Goal: Check status: Check status

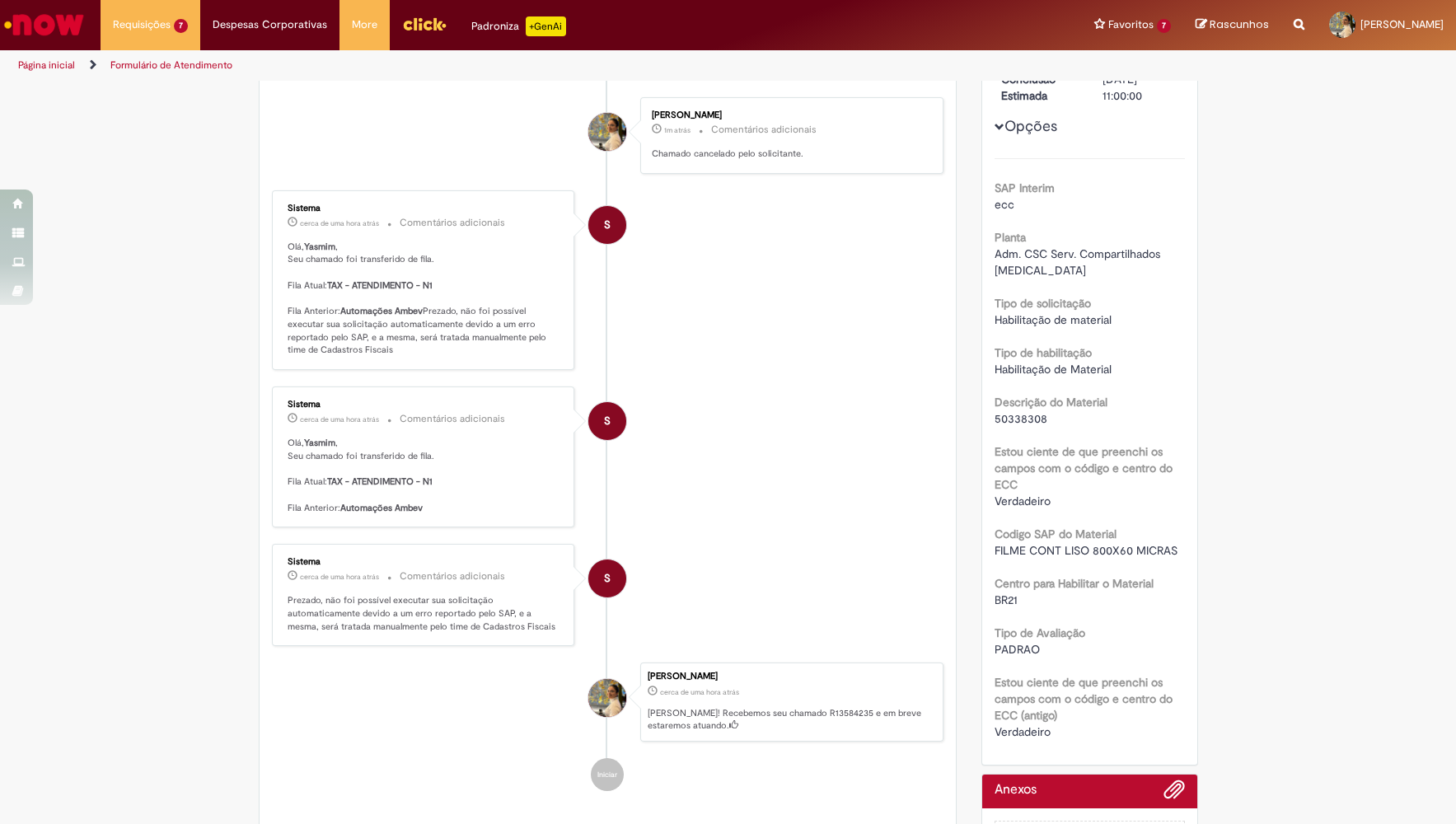
scroll to position [170, 0]
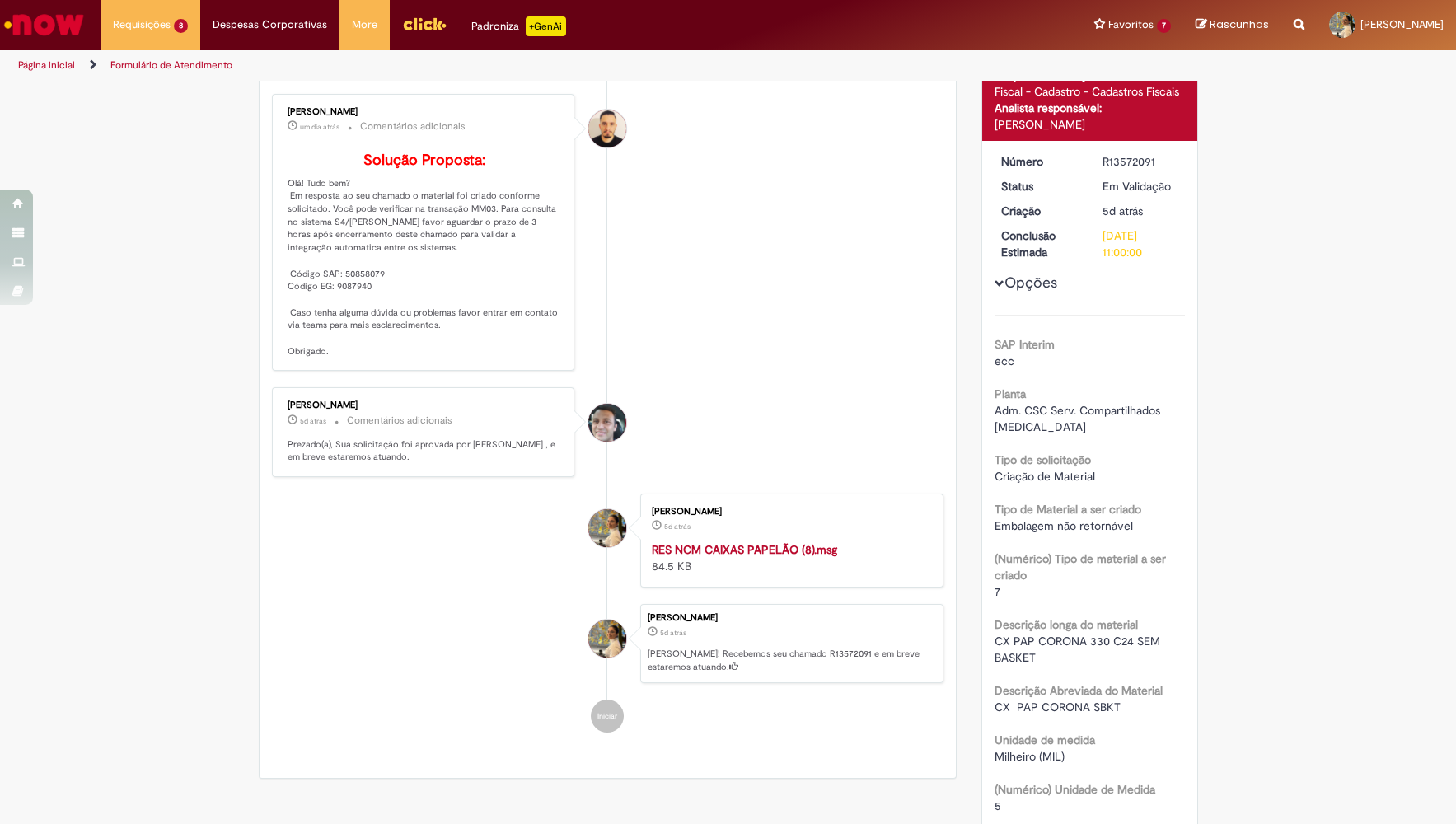
scroll to position [257, 0]
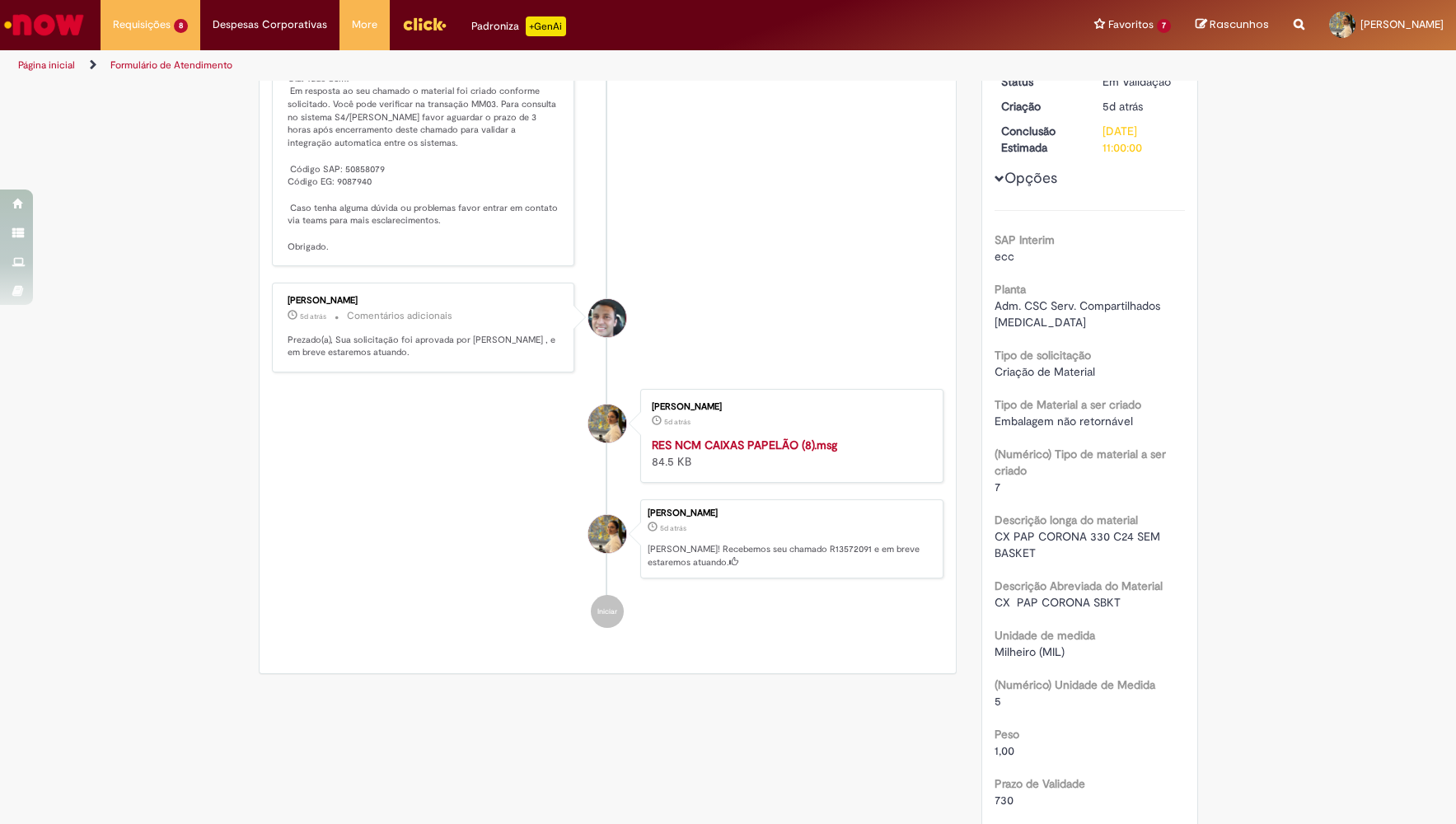
click at [1001, 529] on span "CX PAP CORONA 330 C24 SEM BASKET" at bounding box center [1079, 544] width 169 height 31
click at [1005, 528] on div "CX PAP CORONA 330 C24 SEM BASKET" at bounding box center [1089, 544] width 190 height 33
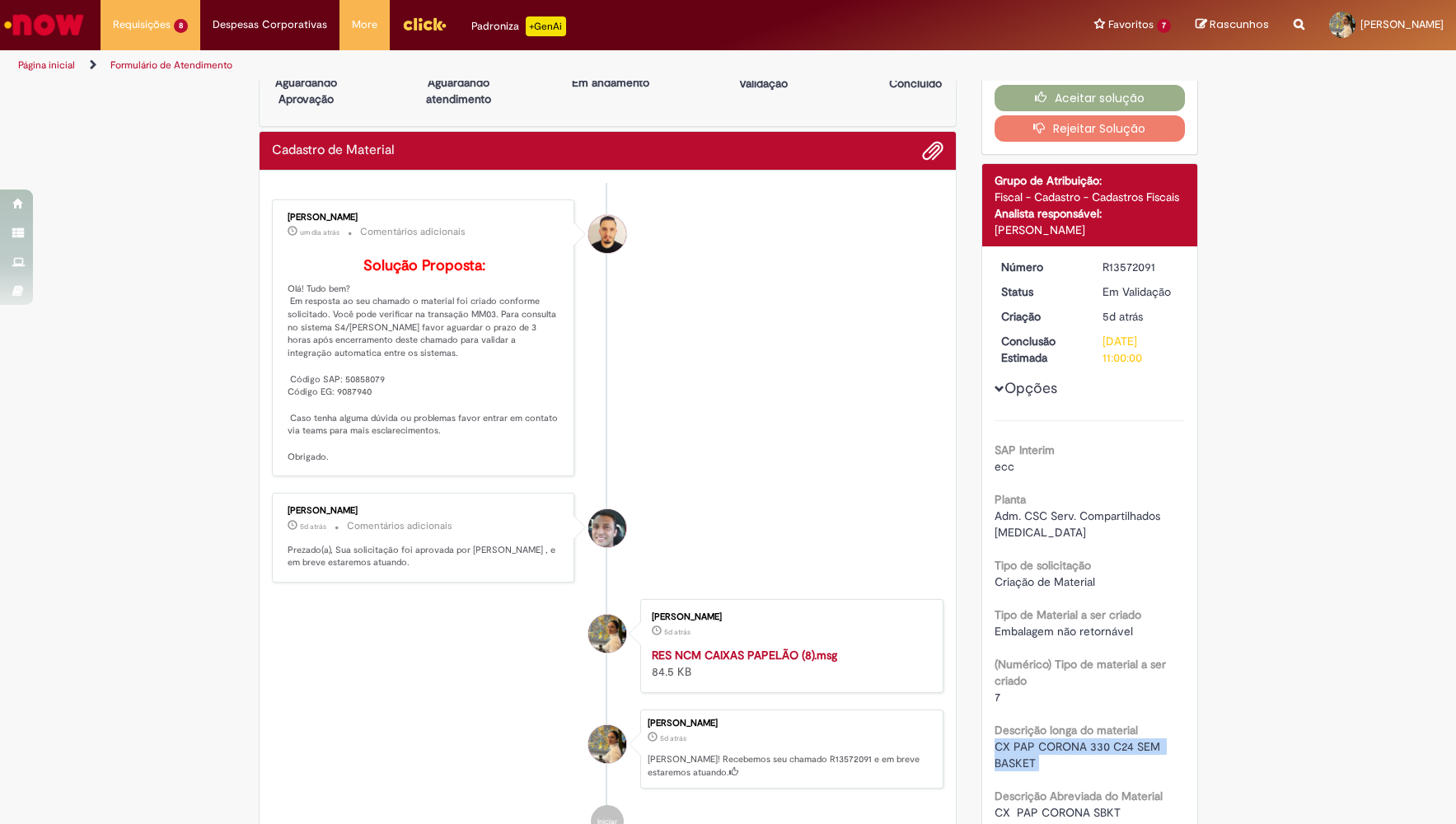
scroll to position [0, 0]
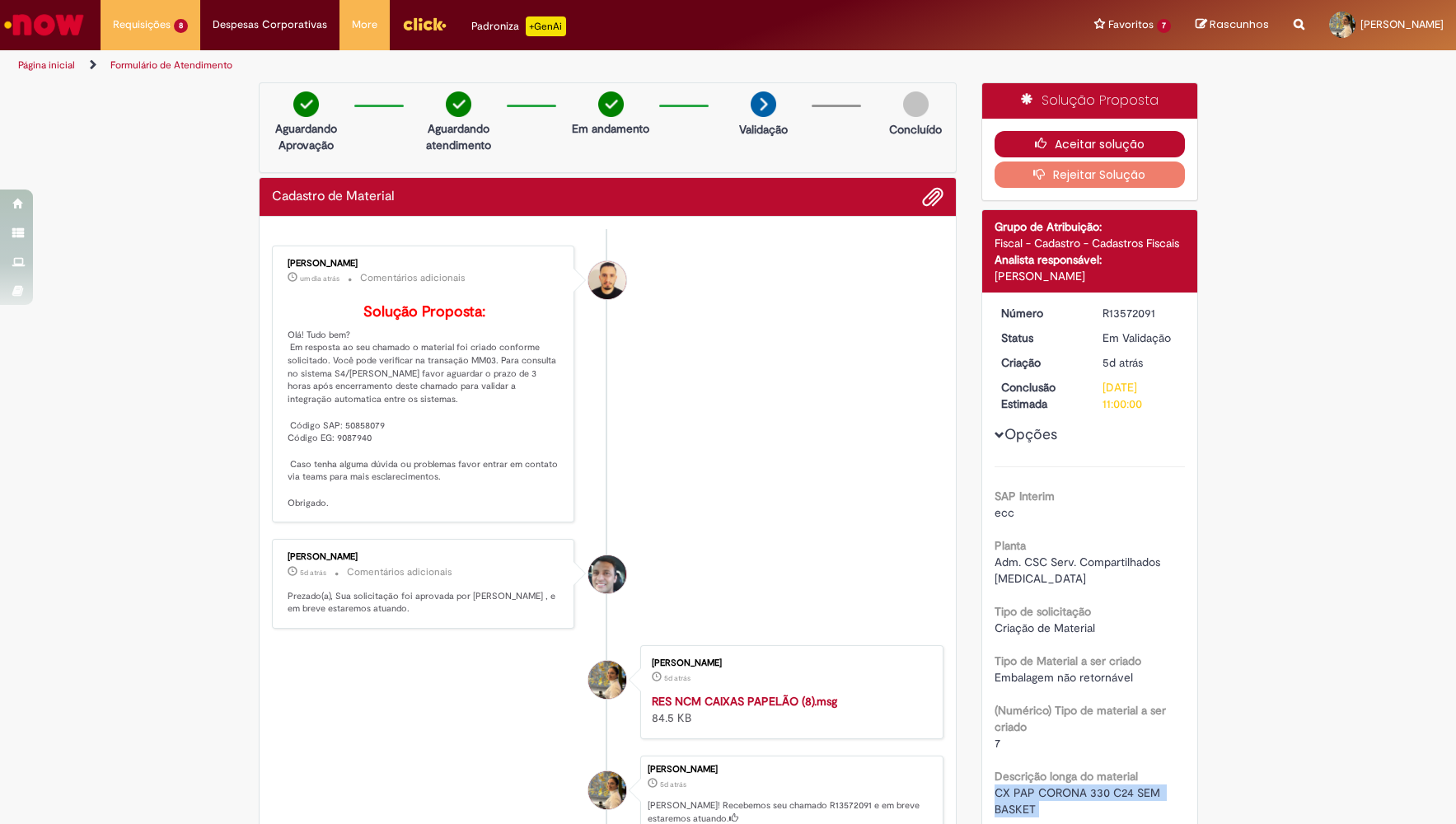
click at [1085, 135] on button "Aceitar solução" at bounding box center [1089, 145] width 190 height 27
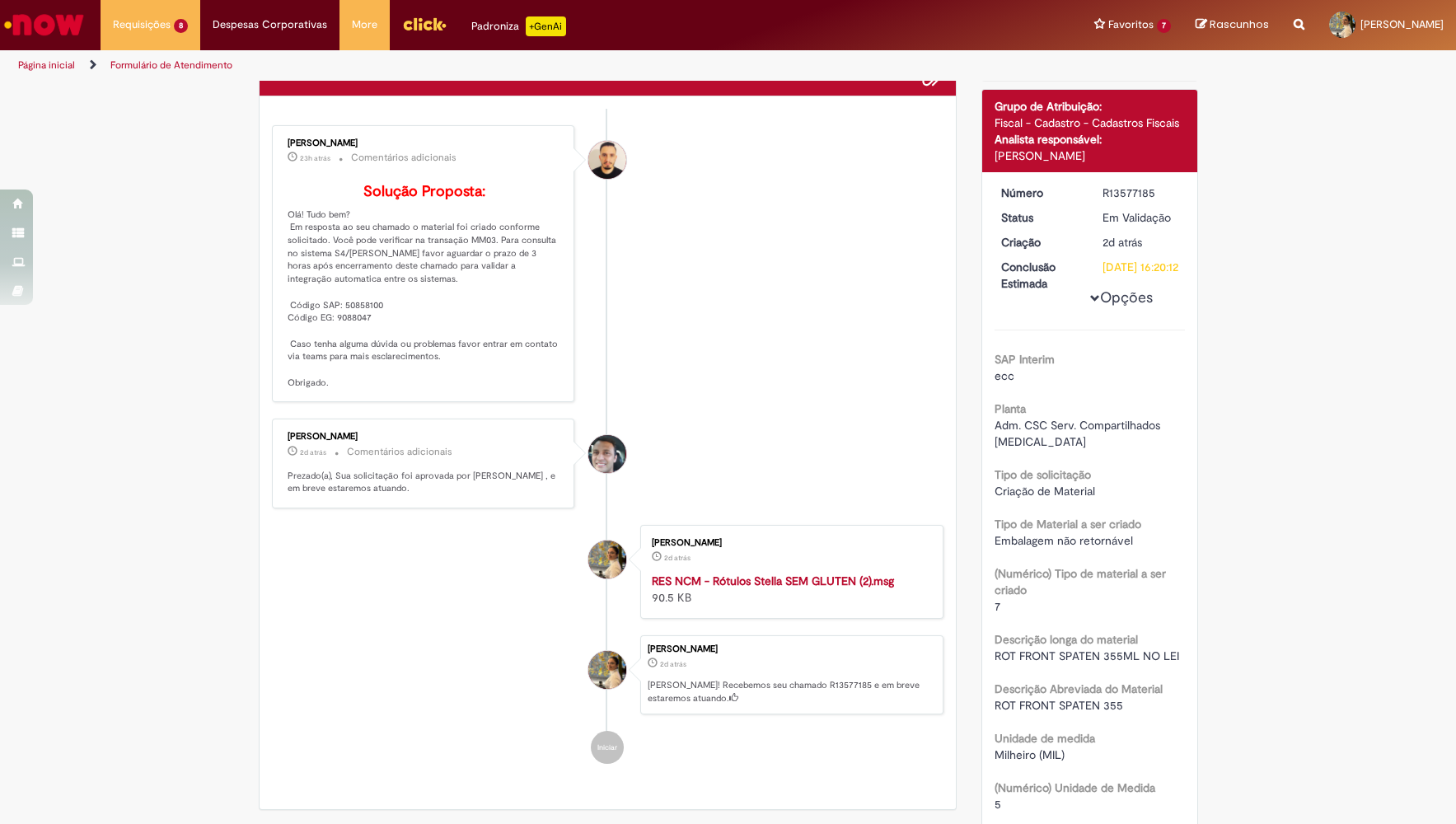
scroll to position [85, 0]
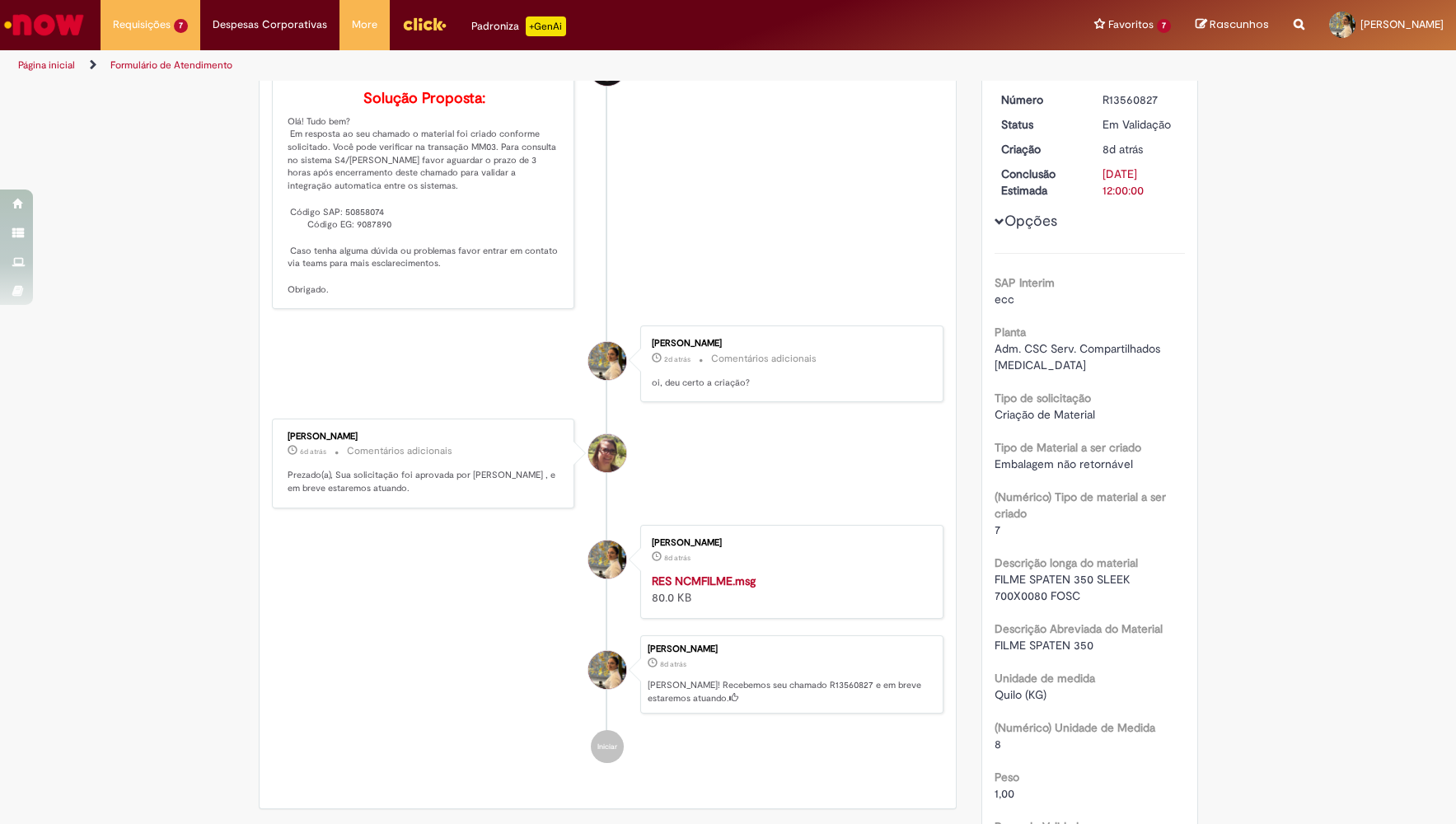
scroll to position [341, 0]
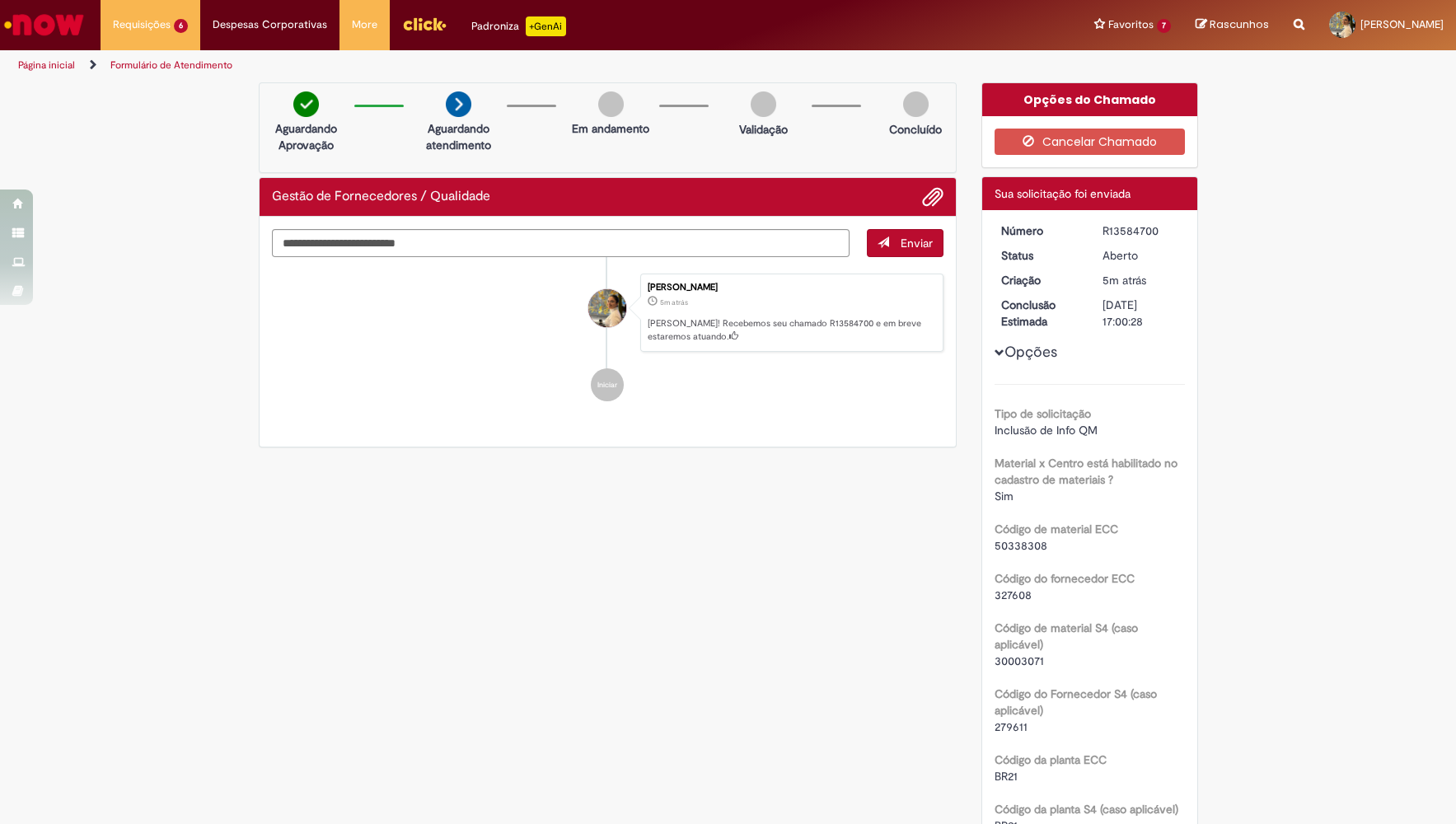
click at [1081, 234] on div "R13584700" at bounding box center [1141, 231] width 76 height 17
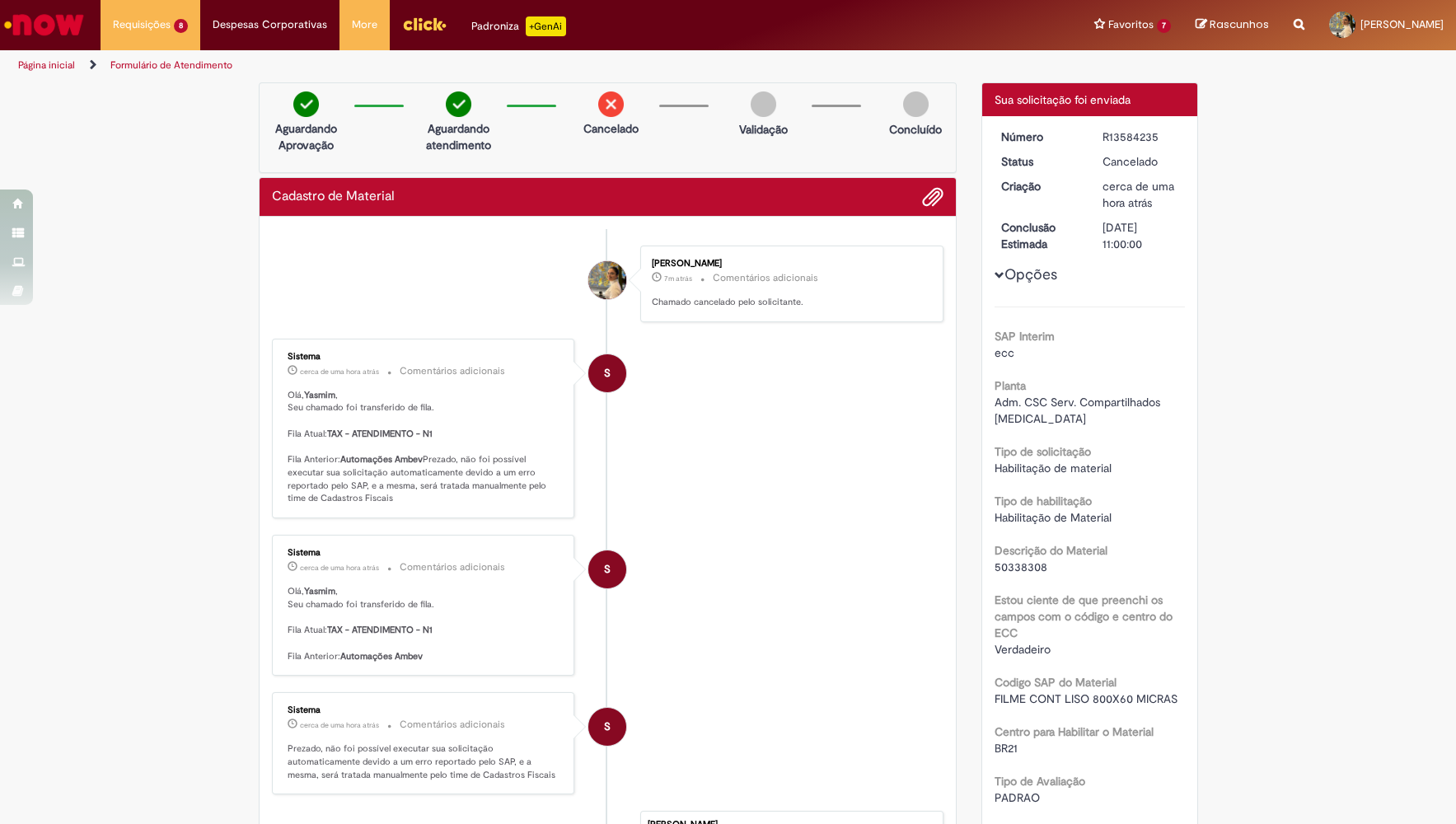
scroll to position [257, 0]
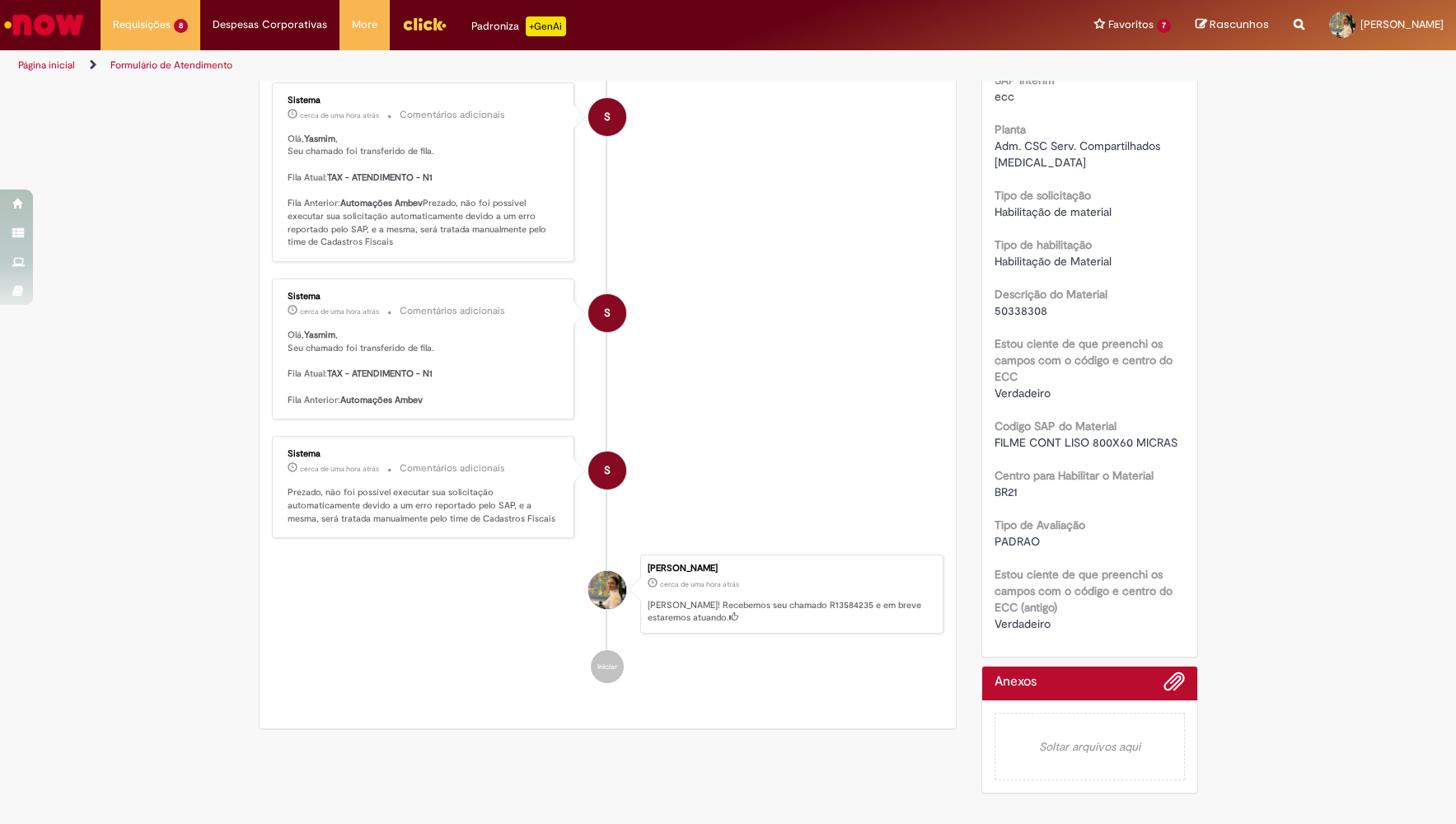
click at [1096, 419] on b "Codigo SAP do Material" at bounding box center [1055, 426] width 122 height 15
click at [1099, 435] on span "FILME CONT LISO 800X60 MICRAS" at bounding box center [1086, 442] width 183 height 15
click at [1110, 421] on div "SAP Interim ecc Planta Adm. CSC Serv. Compartilhados [MEDICAL_DATA] Tipo de sol…" at bounding box center [1089, 341] width 190 height 582
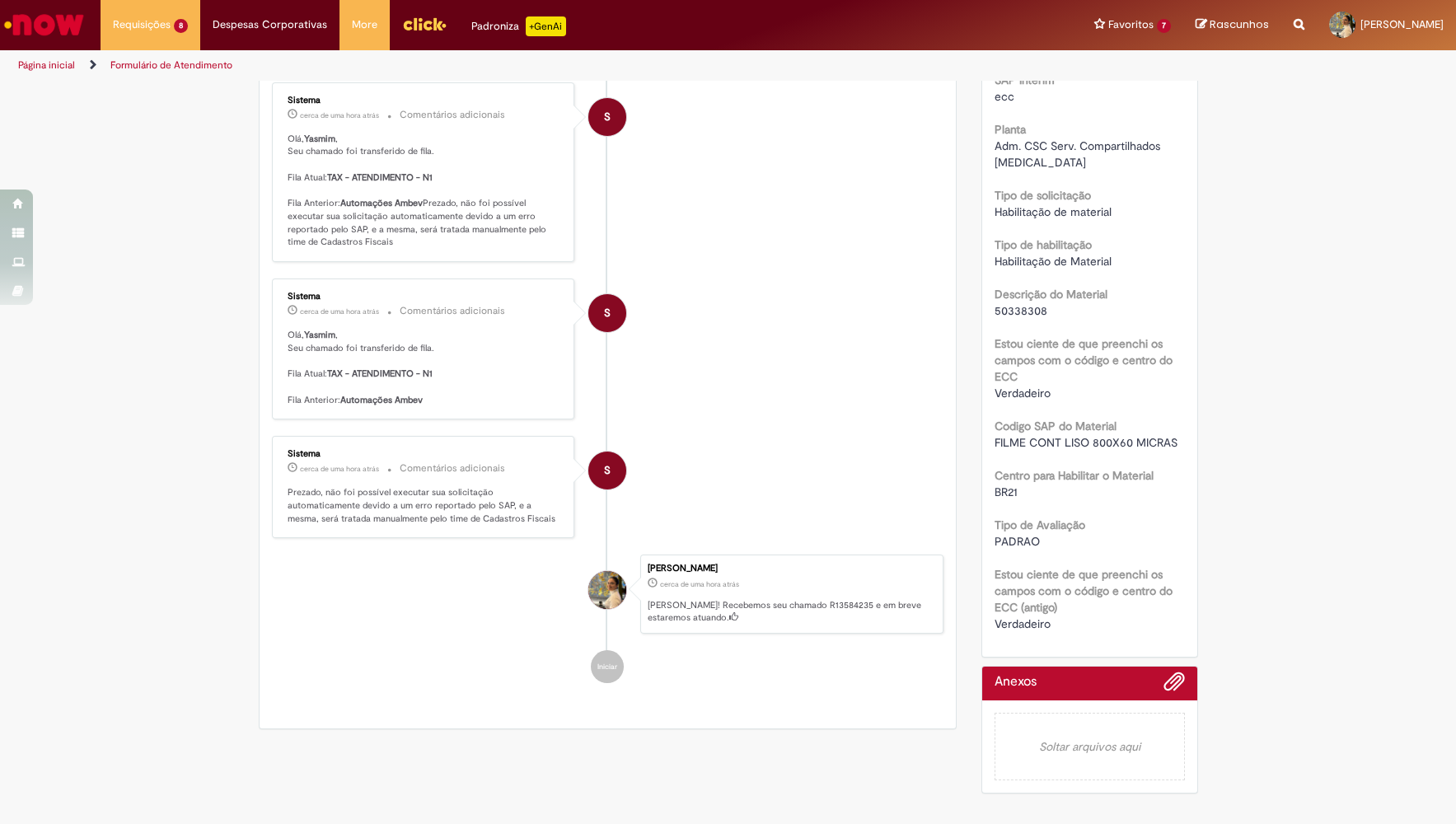
click at [1112, 435] on span "FILME CONT LISO 800X60 MICRAS" at bounding box center [1086, 442] width 183 height 15
copy div "FILME CONT LISO 800X60 MICRAS"
click at [1004, 374] on div "SAP Interim ecc Planta Adm. CSC Serv. Compartilhados [MEDICAL_DATA] Tipo de sol…" at bounding box center [1089, 341] width 190 height 582
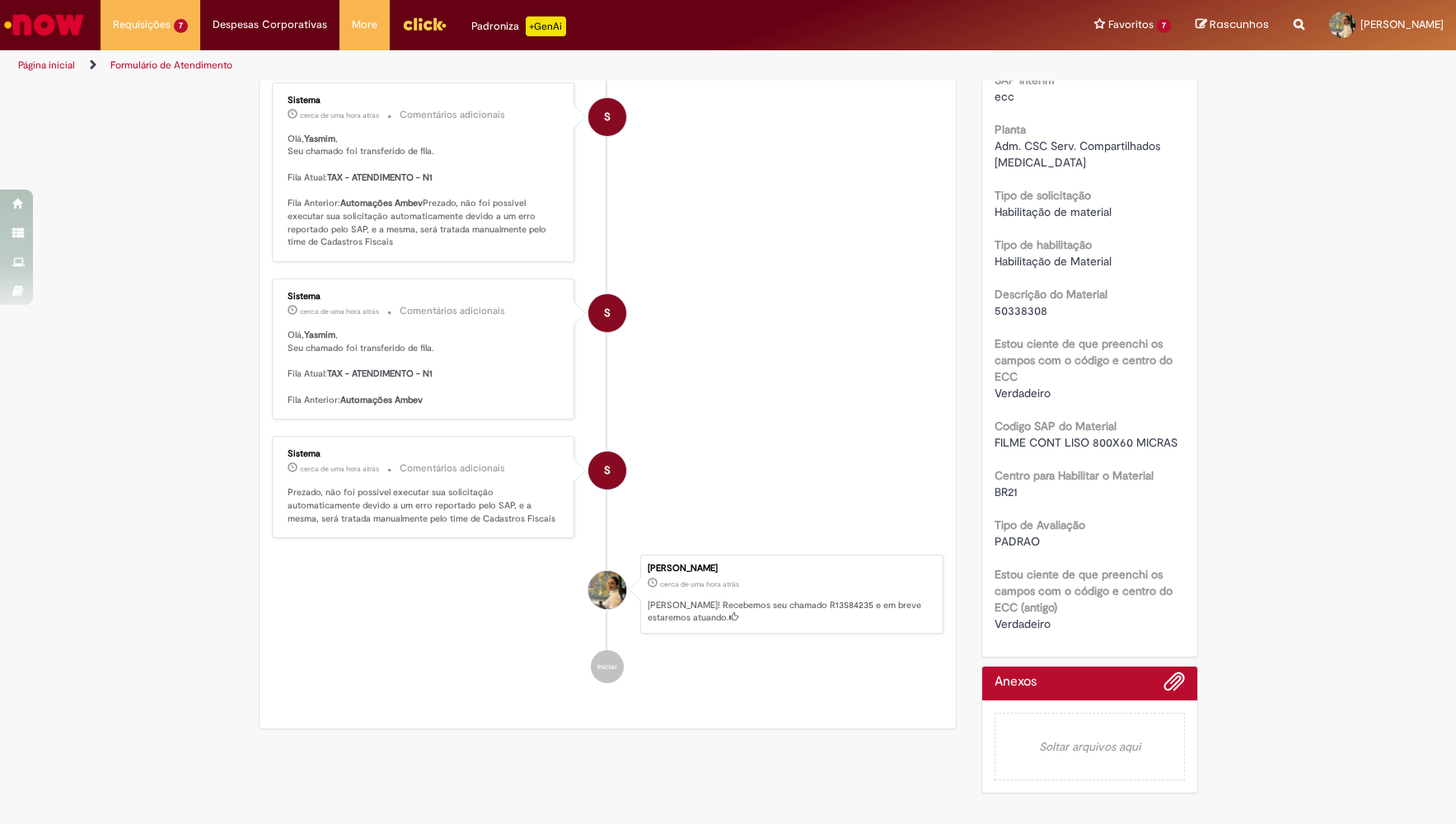
scroll to position [170, 0]
